Goal: Information Seeking & Learning: Learn about a topic

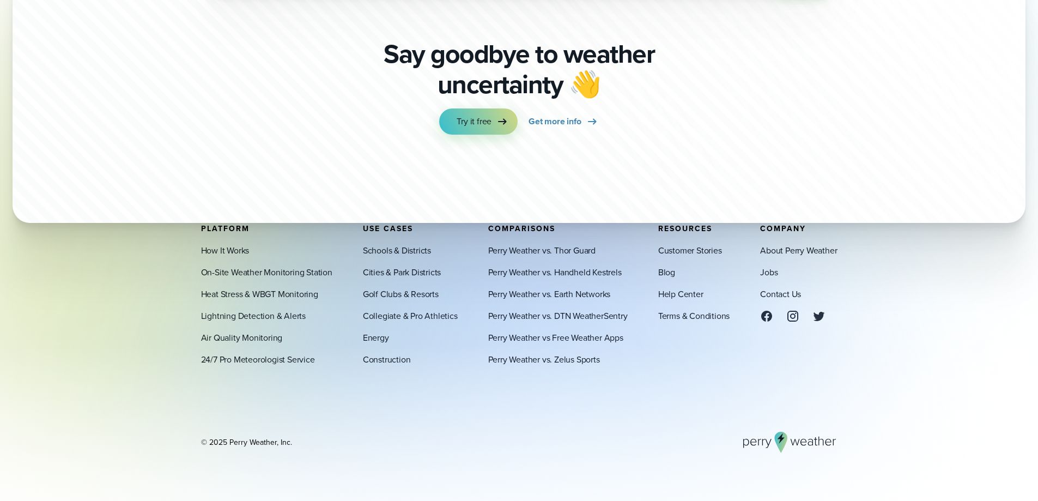
scroll to position [3830, 0]
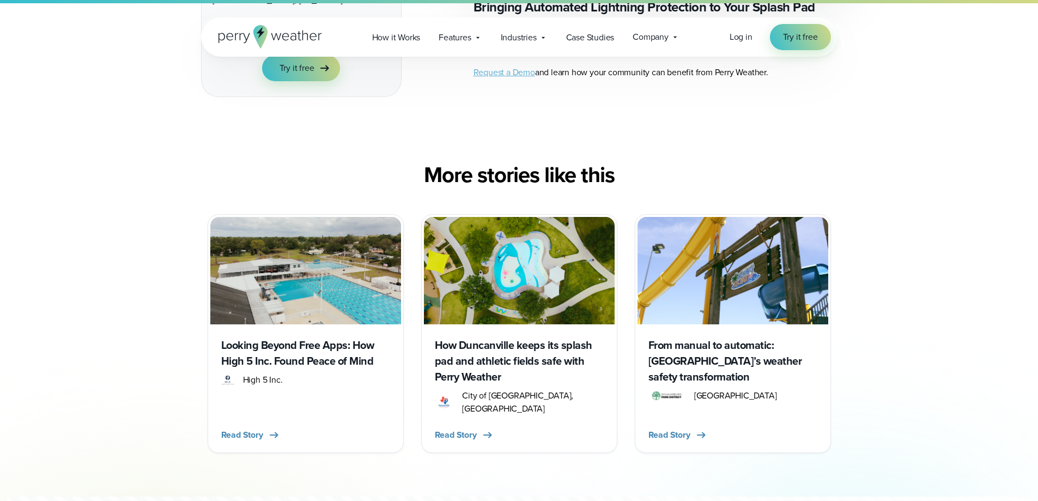
scroll to position [2234, 0]
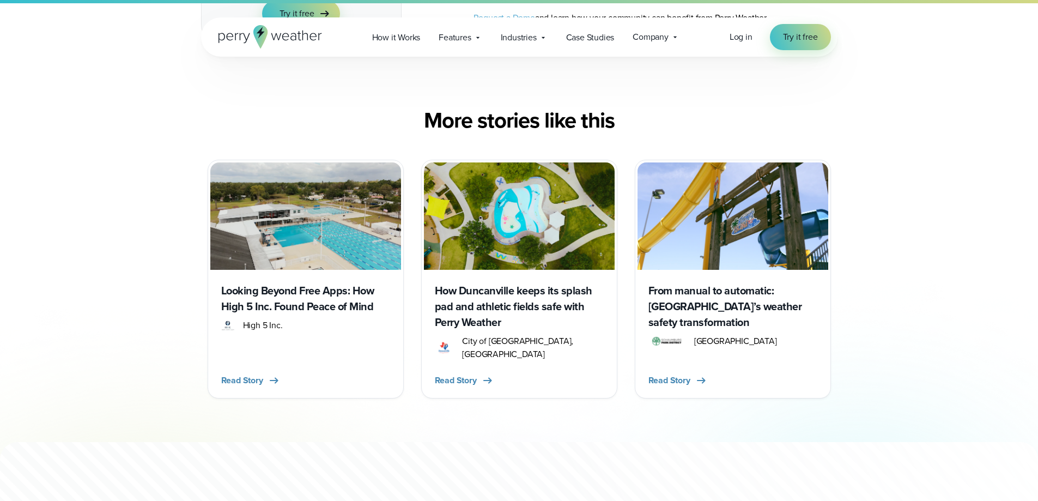
click at [704, 313] on h3 "From manual to automatic: [GEOGRAPHIC_DATA]’s weather safety transformation" at bounding box center [732, 306] width 169 height 47
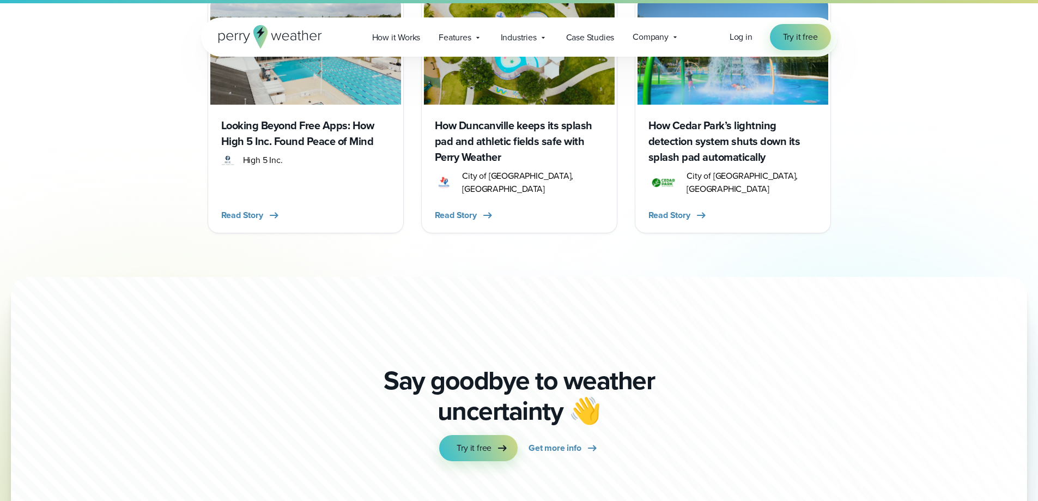
scroll to position [2343, 0]
